Goal: Task Accomplishment & Management: Complete application form

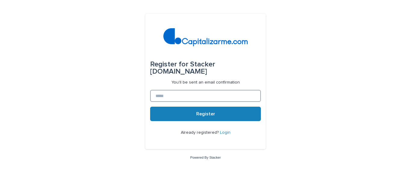
click at [161, 94] on input at bounding box center [205, 96] width 111 height 12
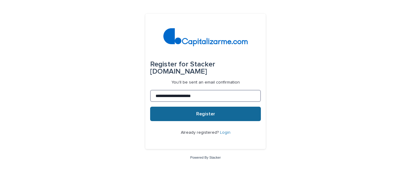
type input "**********"
click at [203, 113] on span "Register" at bounding box center [205, 114] width 19 height 5
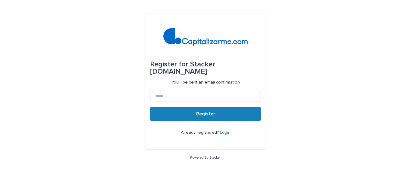
click at [208, 134] on span "Already registered?" at bounding box center [200, 133] width 39 height 4
